Goal: Information Seeking & Learning: Check status

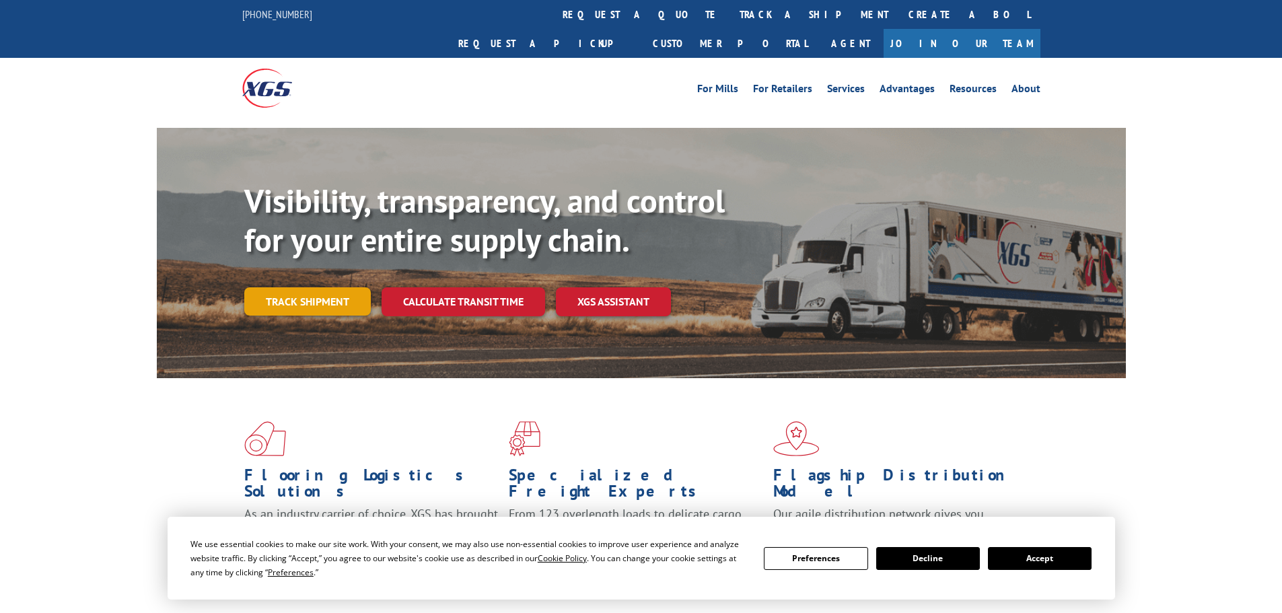
click at [339, 287] on link "Track shipment" at bounding box center [307, 301] width 127 height 28
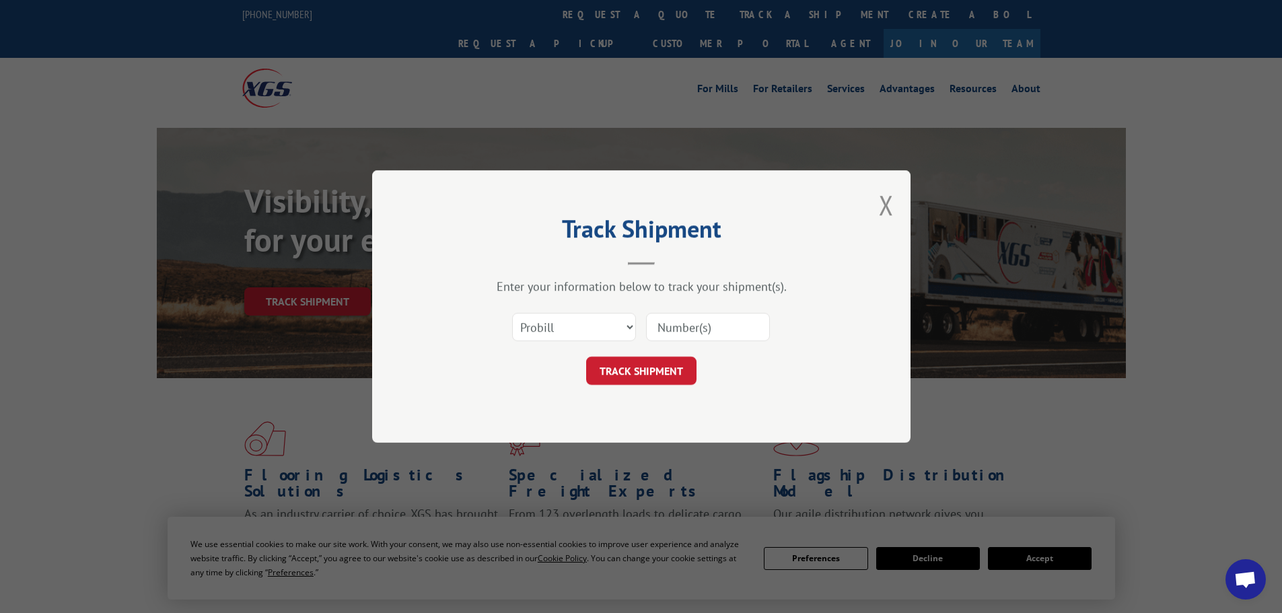
paste input "17611481"
type input "17611481"
click at [666, 380] on button "TRACK SHIPMENT" at bounding box center [641, 371] width 110 height 28
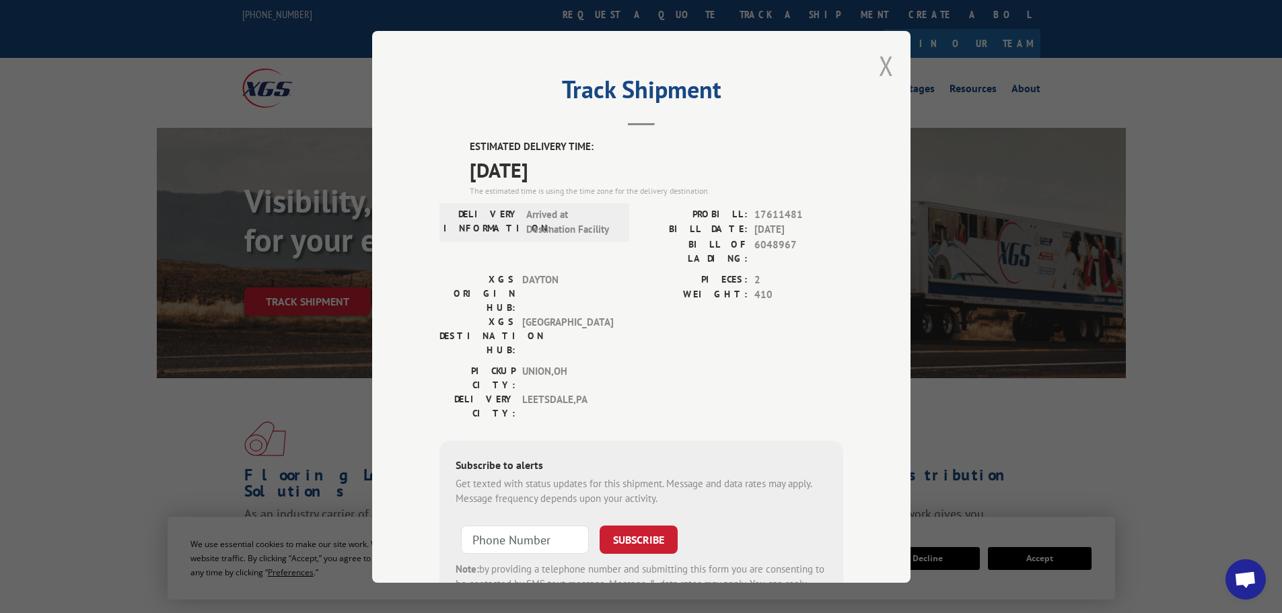
click at [879, 69] on button "Close modal" at bounding box center [886, 66] width 15 height 36
